Goal: Information Seeking & Learning: Check status

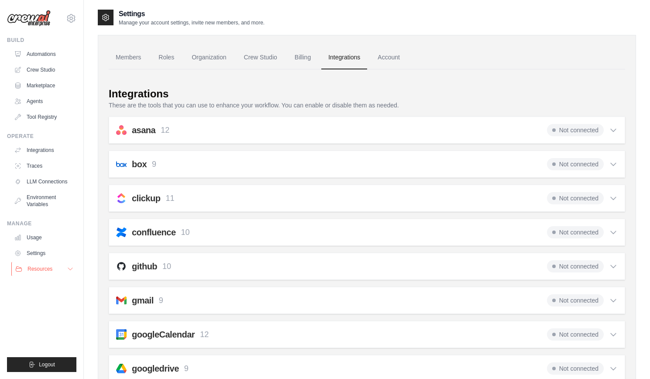
scroll to position [119, 0]
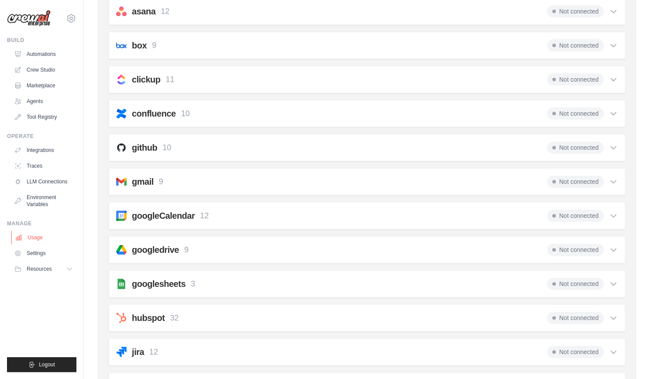
click at [52, 235] on link "Usage" at bounding box center [44, 238] width 66 height 14
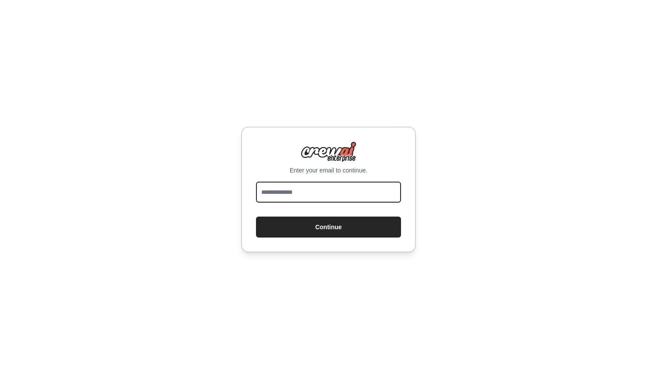
click at [360, 193] on input "email" at bounding box center [328, 192] width 145 height 21
type input "**********"
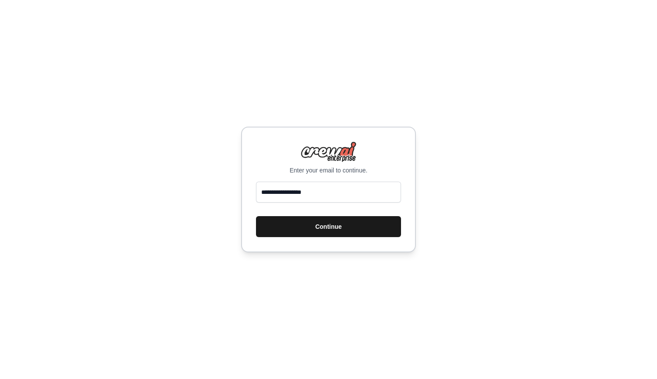
click at [349, 229] on button "Continue" at bounding box center [328, 226] width 145 height 21
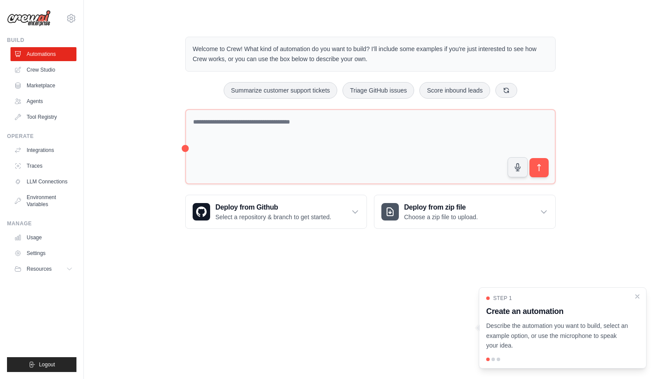
click at [472, 337] on body "[EMAIL_ADDRESS][DOMAIN_NAME] Settings Build Automations Crew Studio" at bounding box center [328, 189] width 657 height 379
click at [260, 358] on body "wesdgold@gmail.com Settings Build Automations Crew Studio" at bounding box center [328, 189] width 657 height 379
click at [265, 355] on body "wesdgold@gmail.com Settings Build Automations Crew Studio" at bounding box center [328, 189] width 657 height 379
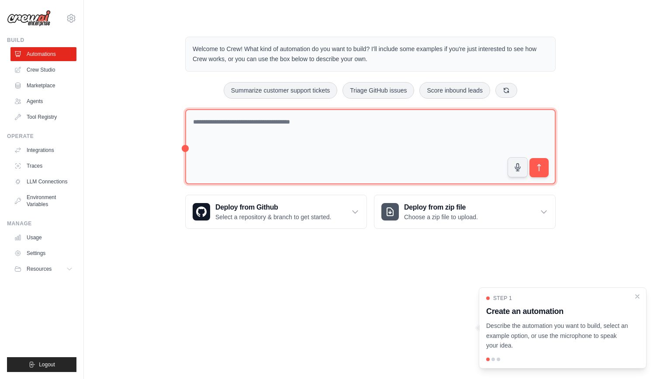
click at [250, 156] on textarea at bounding box center [370, 147] width 370 height 76
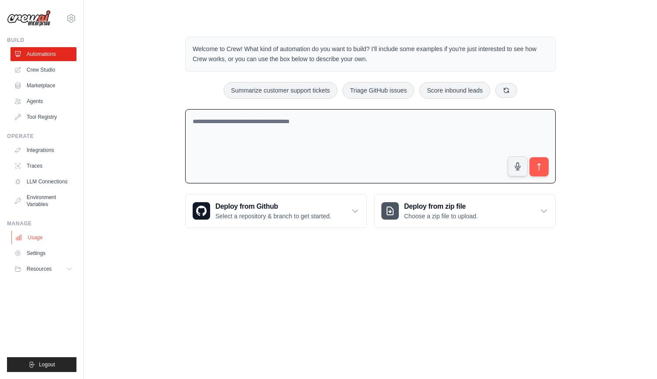
click at [54, 235] on link "Usage" at bounding box center [44, 238] width 66 height 14
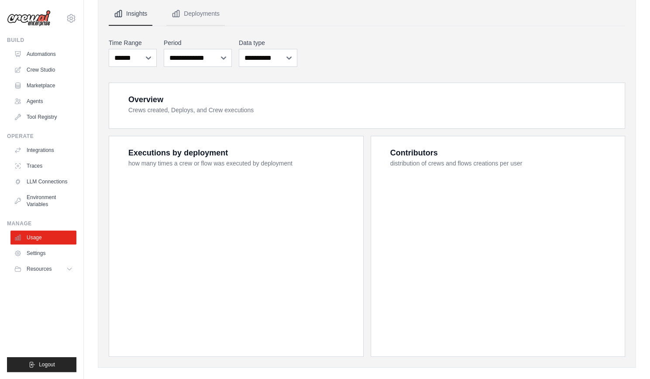
scroll to position [83, 0]
click at [55, 266] on button "Resources" at bounding box center [44, 269] width 66 height 14
click at [59, 55] on link "Automations" at bounding box center [44, 54] width 66 height 14
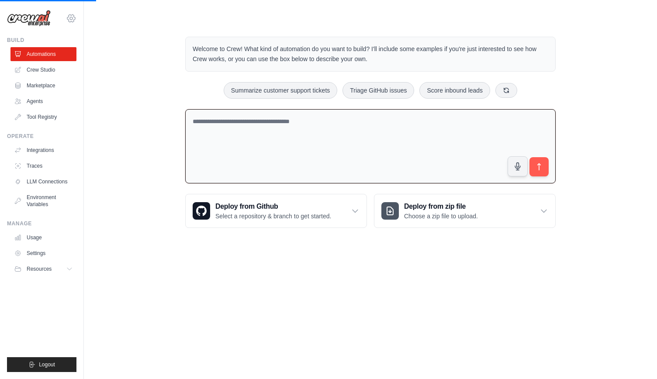
click at [68, 19] on icon at bounding box center [71, 17] width 8 height 7
click at [48, 235] on link "Usage" at bounding box center [44, 238] width 66 height 14
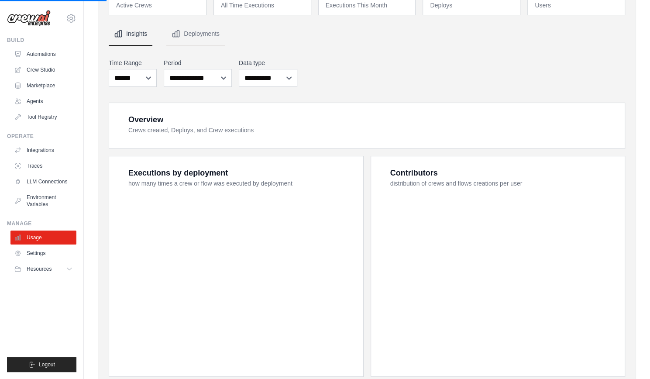
scroll to position [62, 0]
click at [214, 37] on button "Deployments" at bounding box center [195, 35] width 59 height 24
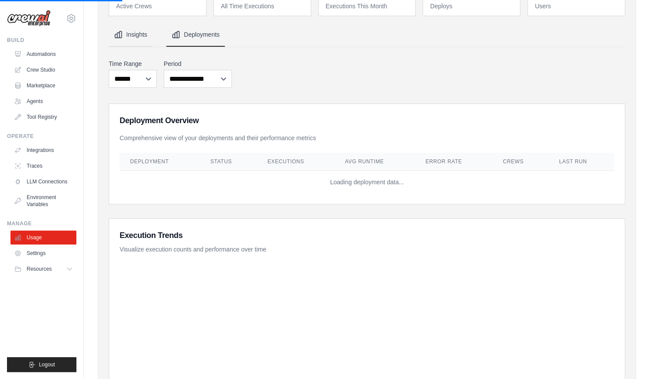
click at [147, 40] on button "Insights" at bounding box center [131, 35] width 44 height 24
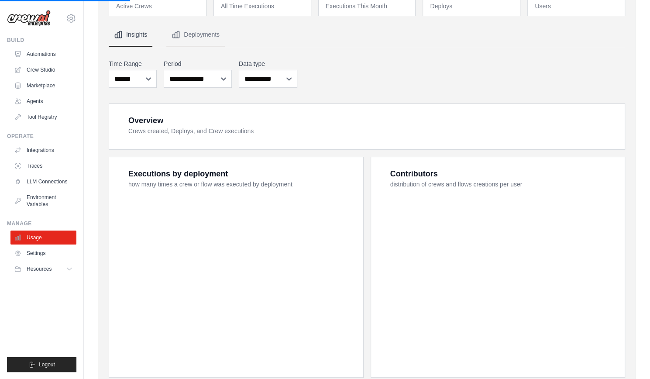
scroll to position [0, 0]
